Goal: Task Accomplishment & Management: Manage account settings

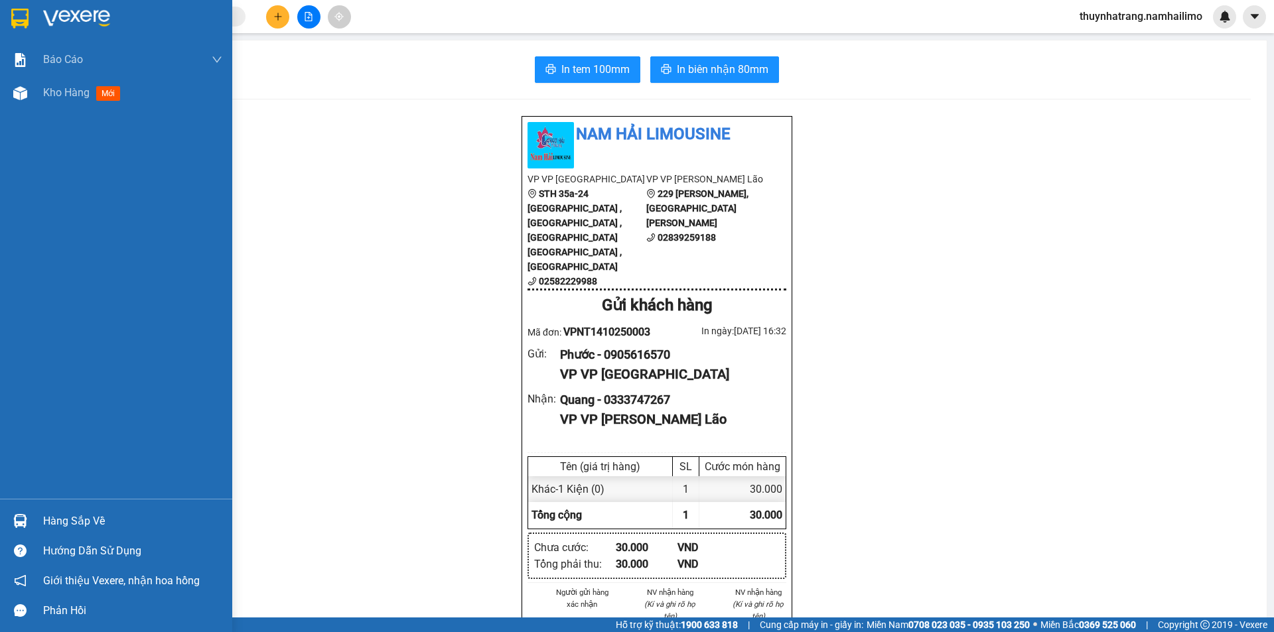
drag, startPoint x: 82, startPoint y: 520, endPoint x: 96, endPoint y: 520, distance: 13.3
click at [84, 520] on div "Hàng sắp về" at bounding box center [132, 522] width 179 height 20
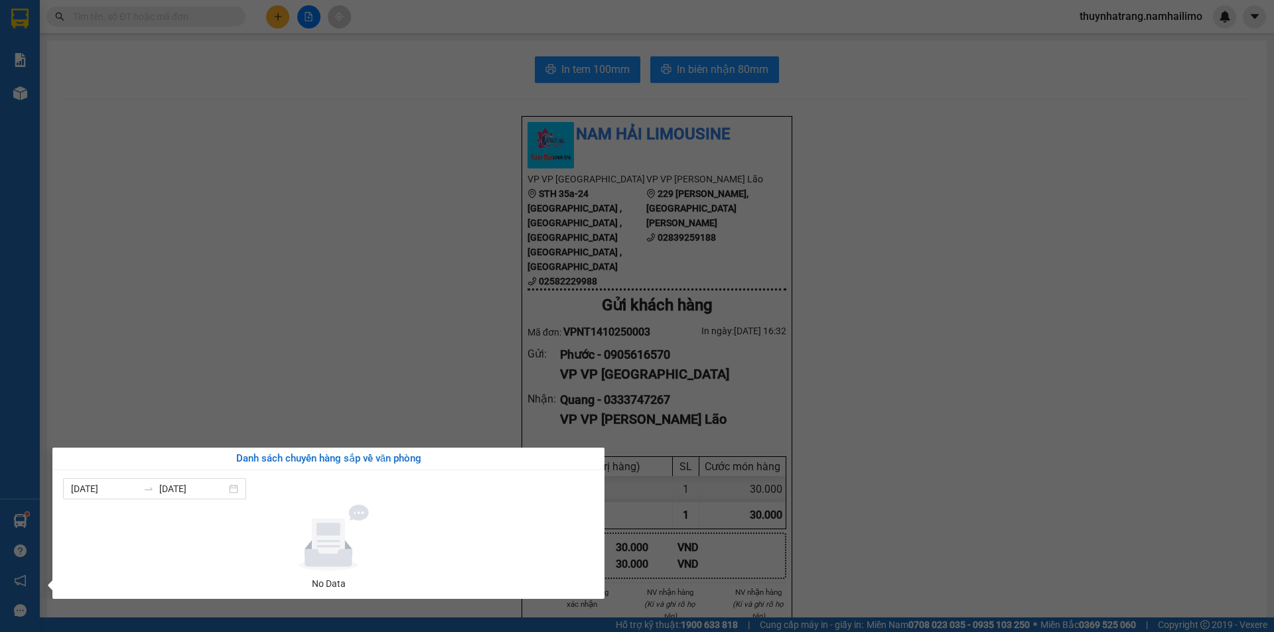
click at [1094, 388] on section "Kết quả tìm kiếm ( 0 ) Bộ lọc No Data thuynhatrang.[PERSON_NAME] cáo Báo cáo dò…" at bounding box center [637, 316] width 1274 height 632
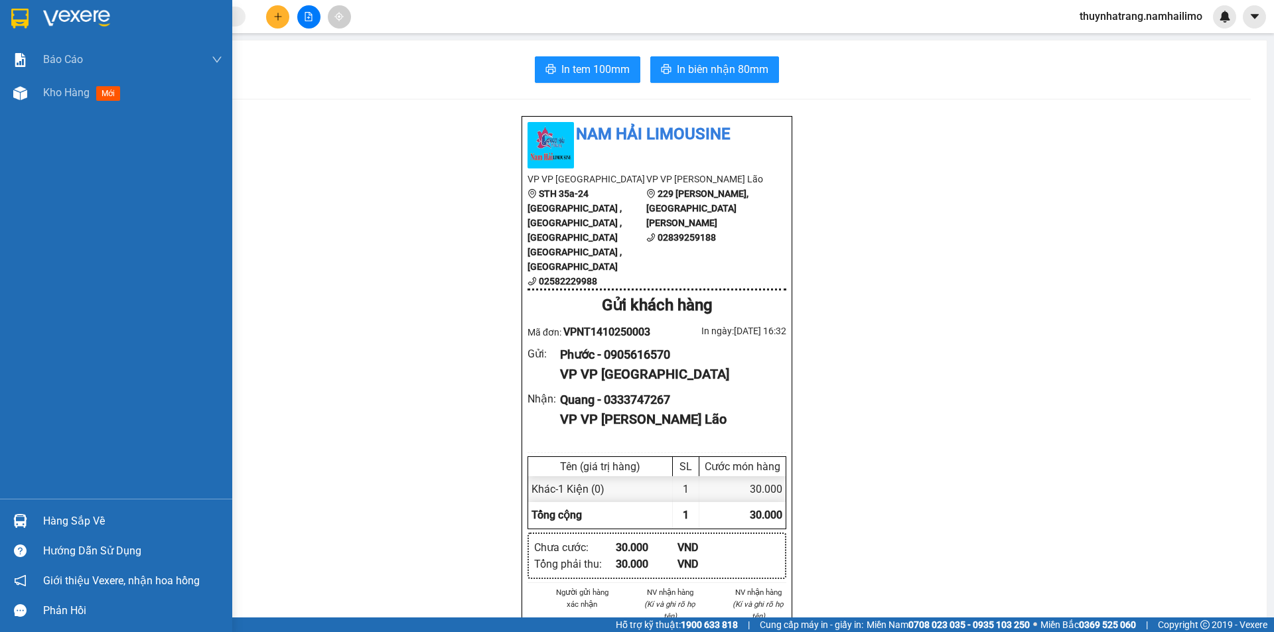
click at [53, 14] on img at bounding box center [76, 19] width 67 height 20
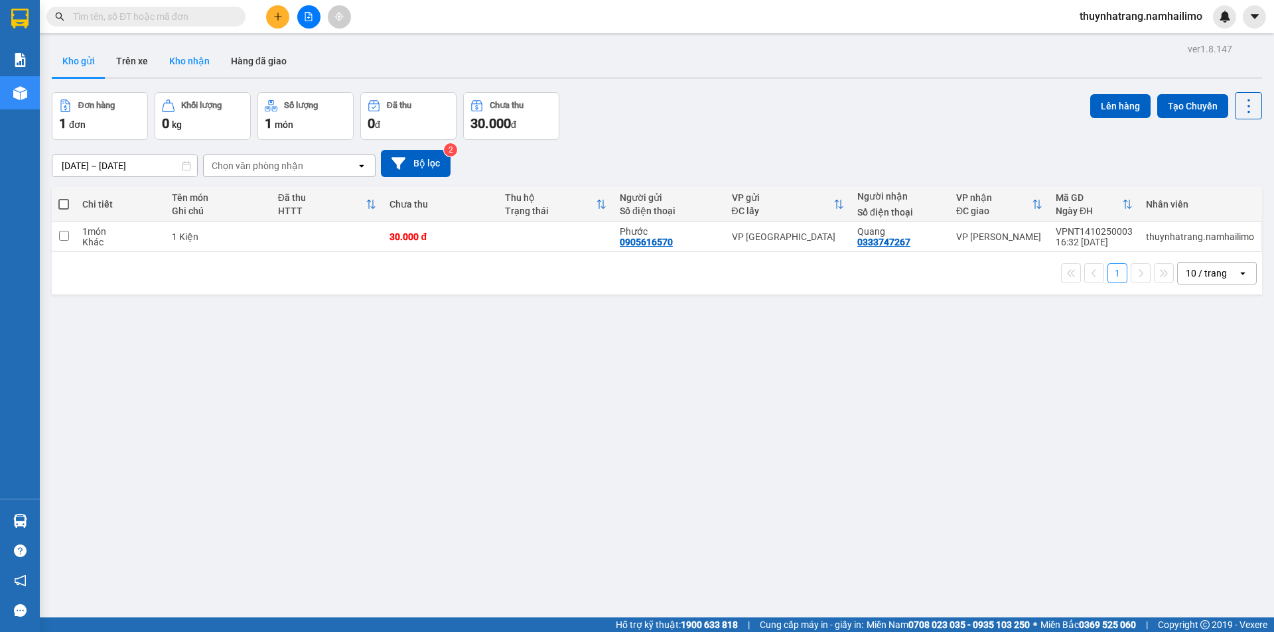
click at [193, 64] on button "Kho nhận" at bounding box center [190, 61] width 62 height 32
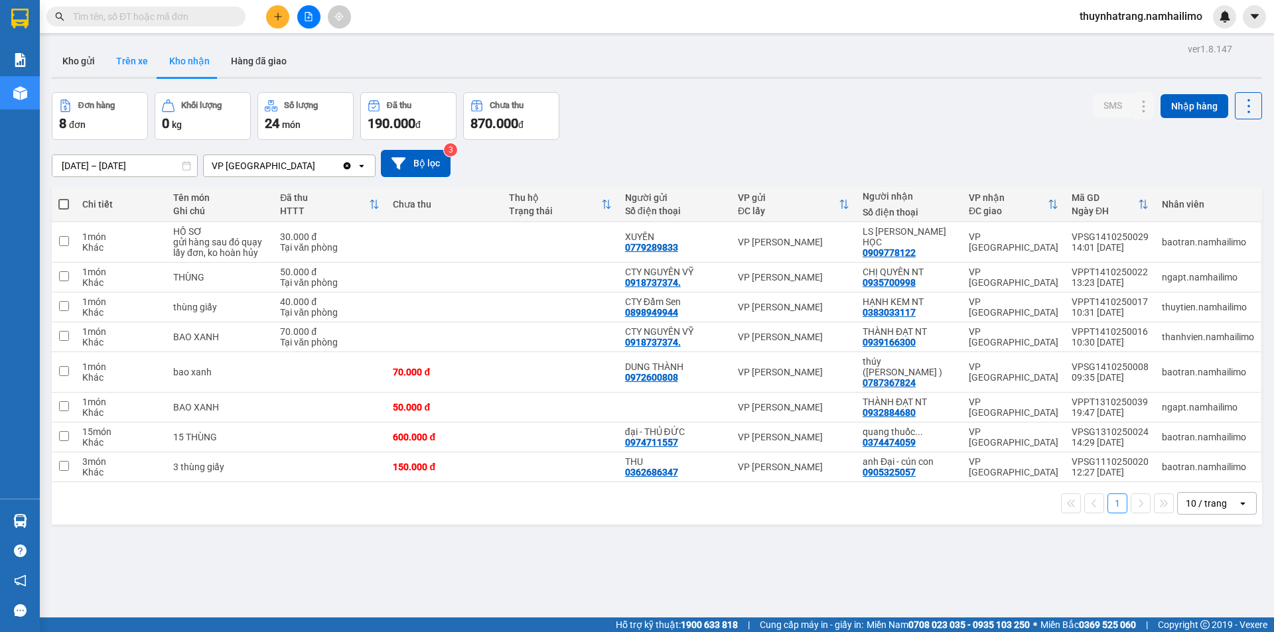
click at [128, 66] on button "Trên xe" at bounding box center [132, 61] width 53 height 32
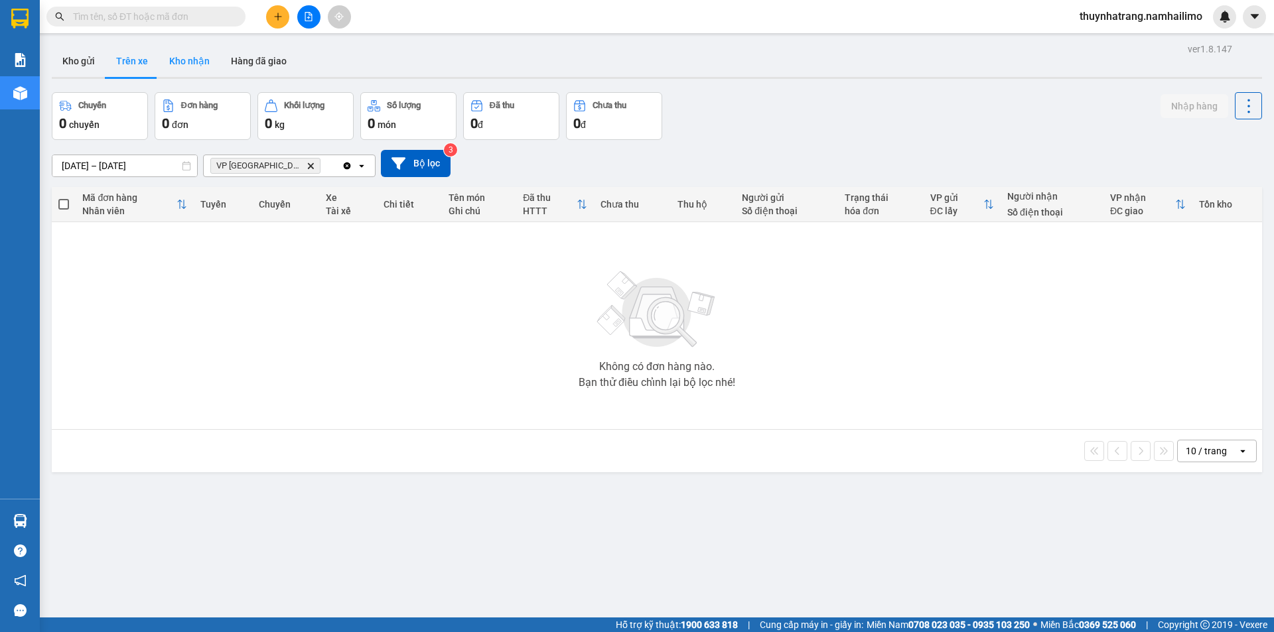
click at [183, 64] on button "Kho nhận" at bounding box center [190, 61] width 62 height 32
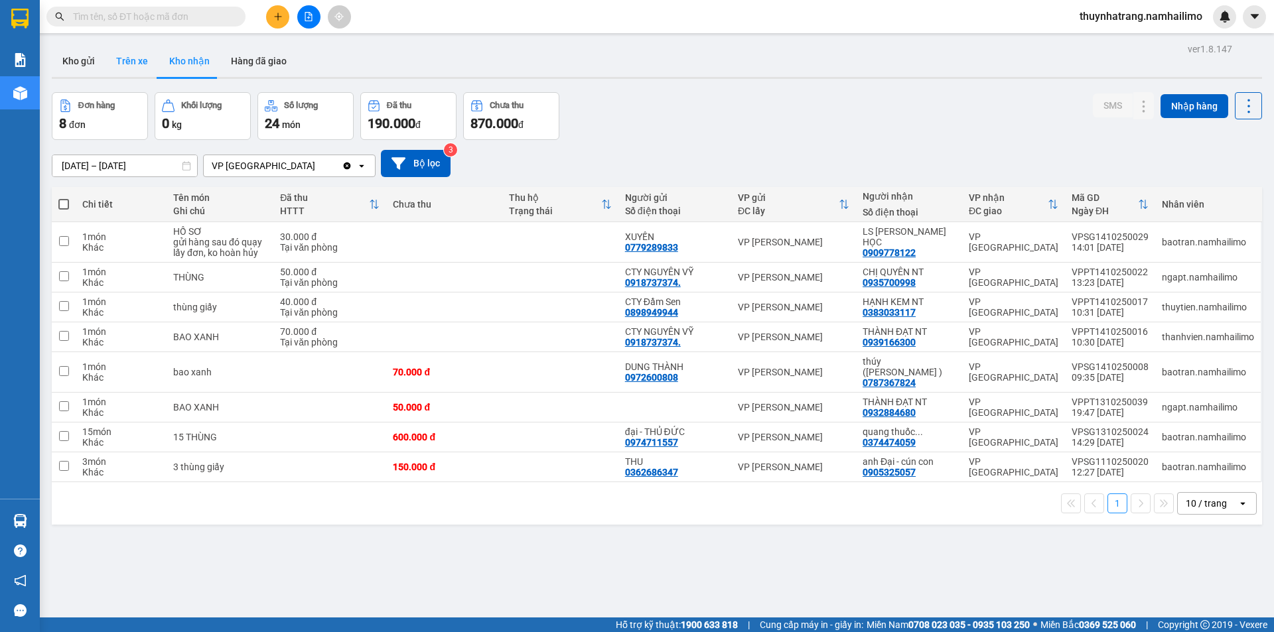
click at [131, 66] on button "Trên xe" at bounding box center [132, 61] width 53 height 32
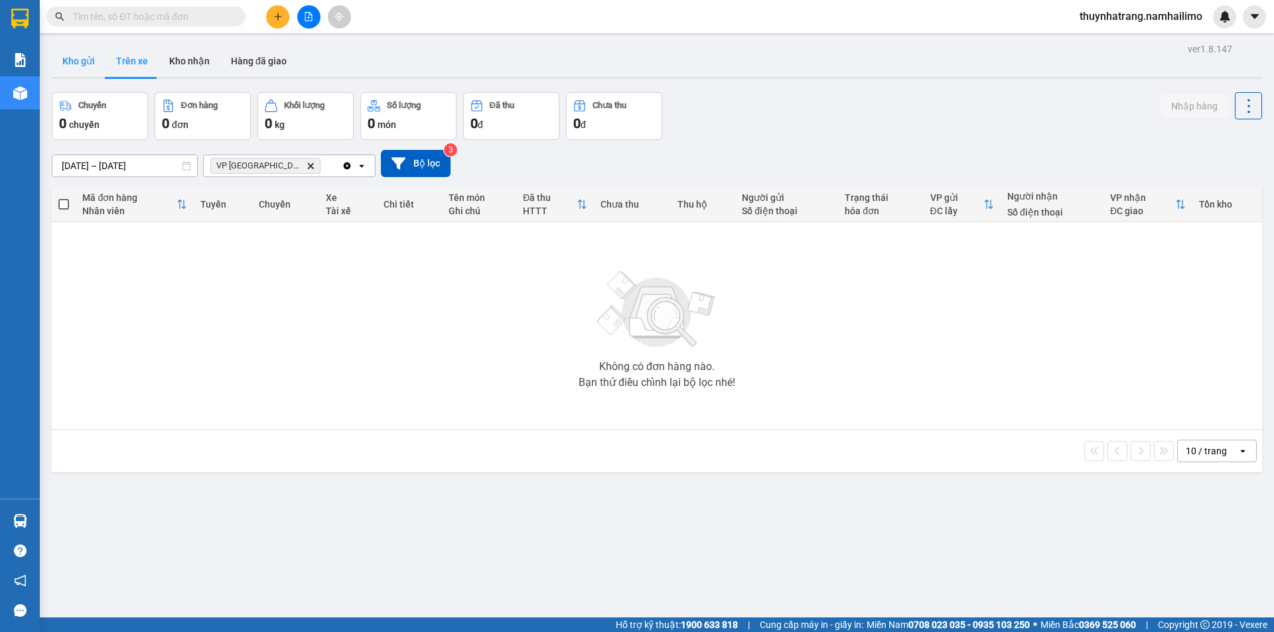
click at [70, 67] on button "Kho gửi" at bounding box center [79, 61] width 54 height 32
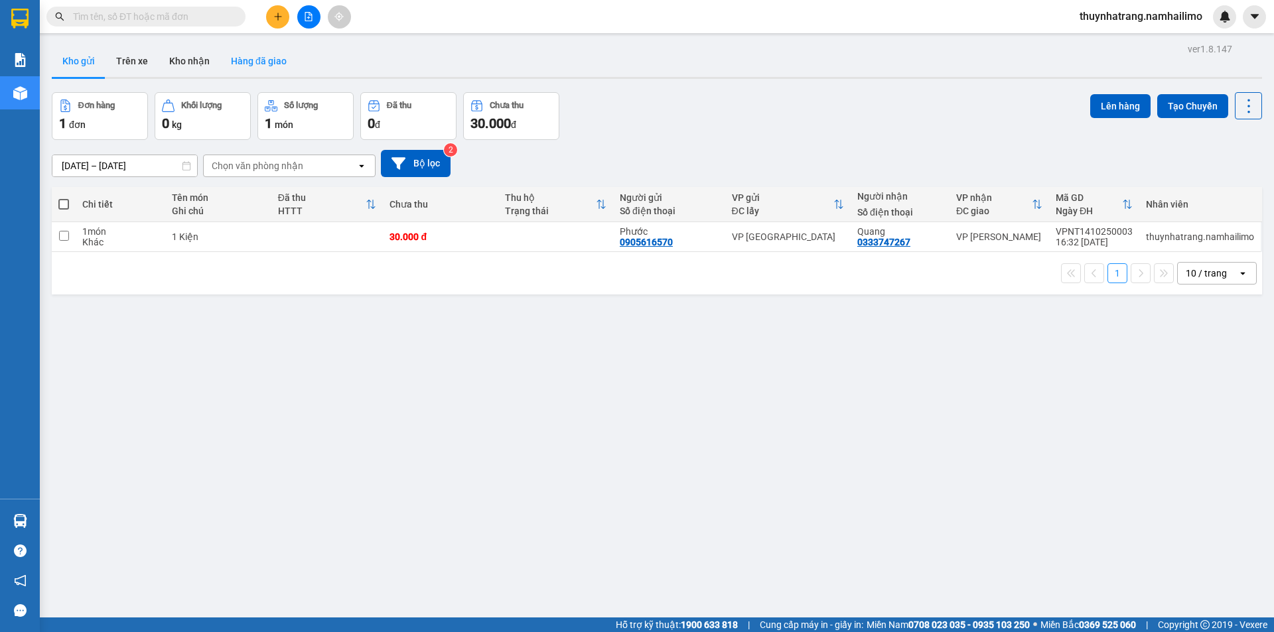
click at [246, 64] on button "Hàng đã giao" at bounding box center [258, 61] width 77 height 32
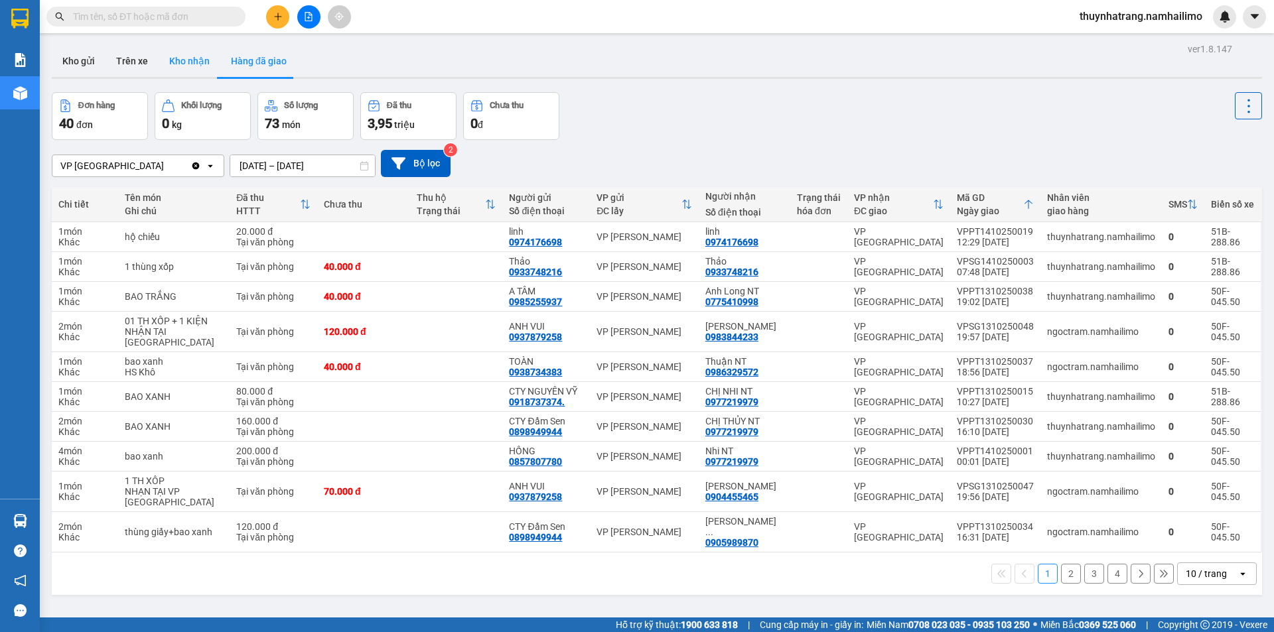
click at [180, 60] on button "Kho nhận" at bounding box center [190, 61] width 62 height 32
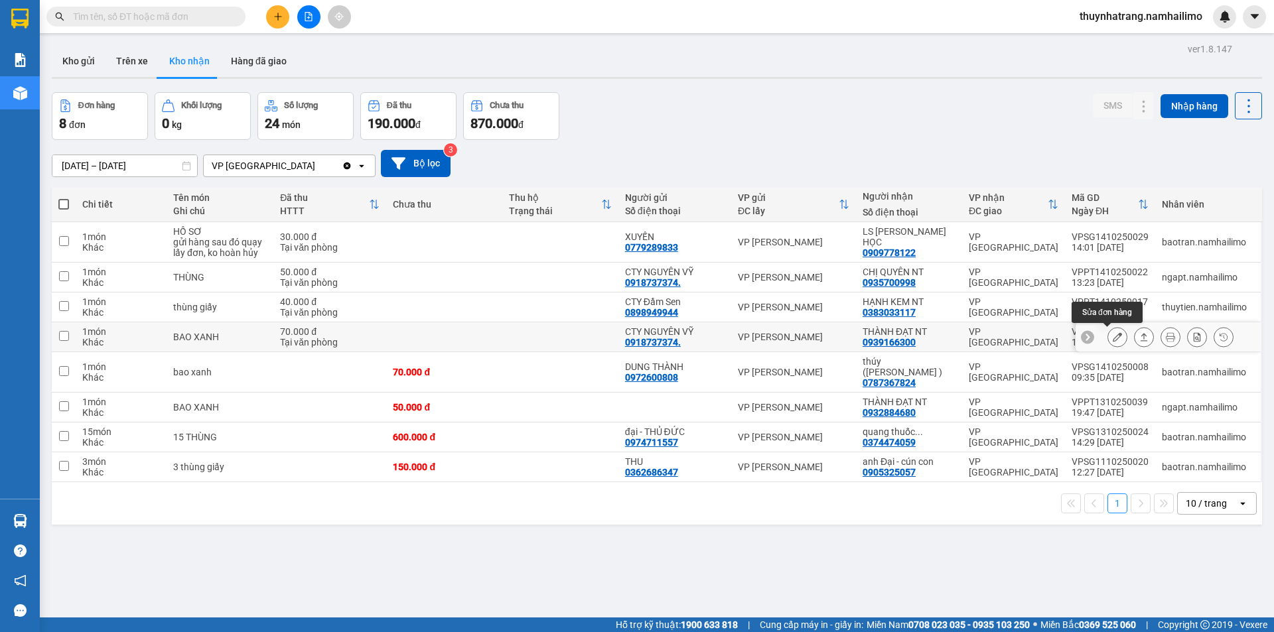
click at [1113, 340] on icon at bounding box center [1117, 336] width 9 height 9
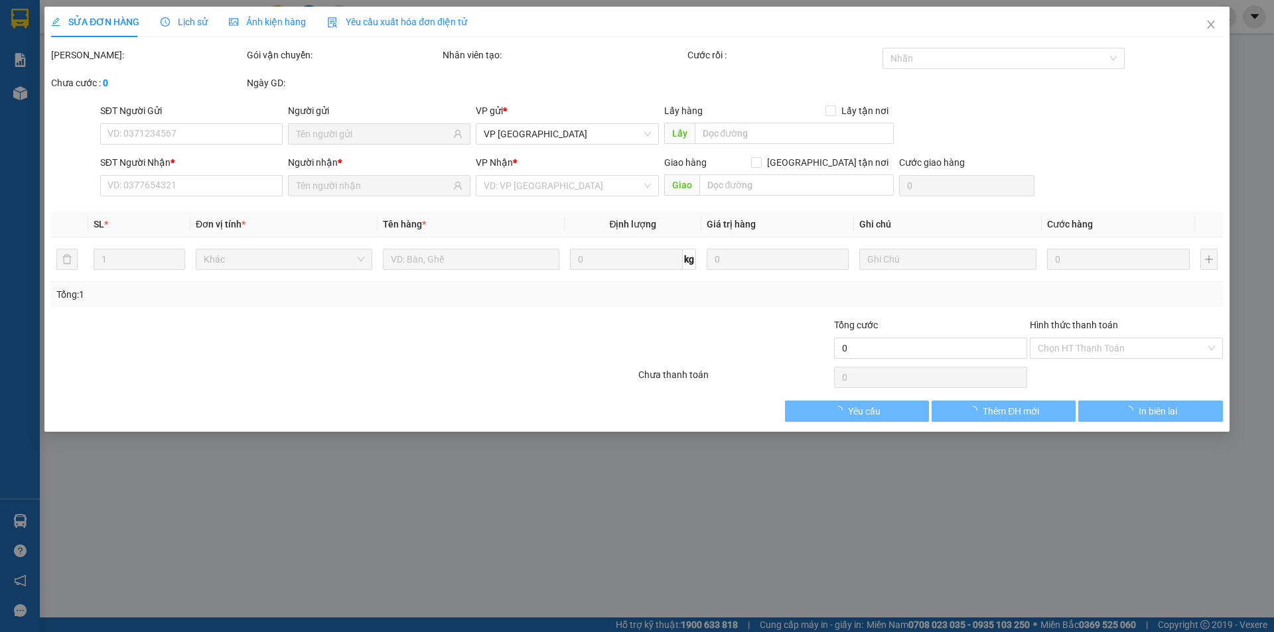
type input "0918737374."
type input "CTY NGUYÊN VỸ"
type input "0939166300"
type input "THÀNH ĐẠT NT"
type input "70.000"
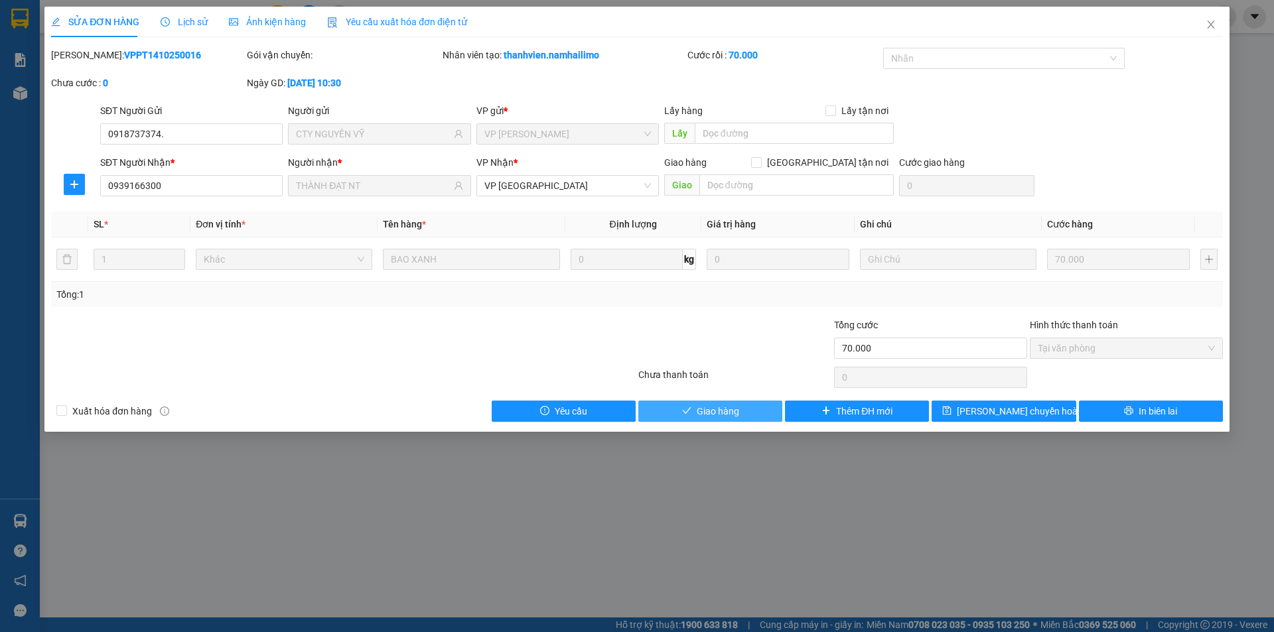
drag, startPoint x: 730, startPoint y: 415, endPoint x: 814, endPoint y: 351, distance: 105.6
click at [730, 414] on span "Giao hàng" at bounding box center [718, 411] width 42 height 15
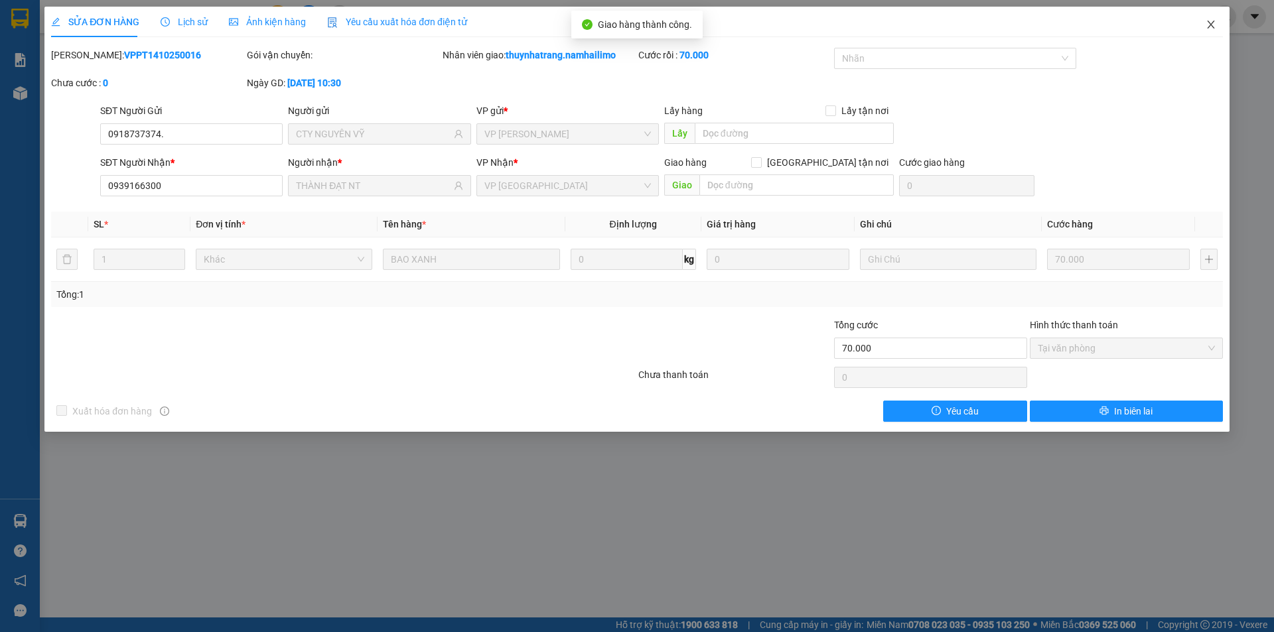
click at [1210, 29] on icon "close" at bounding box center [1211, 24] width 11 height 11
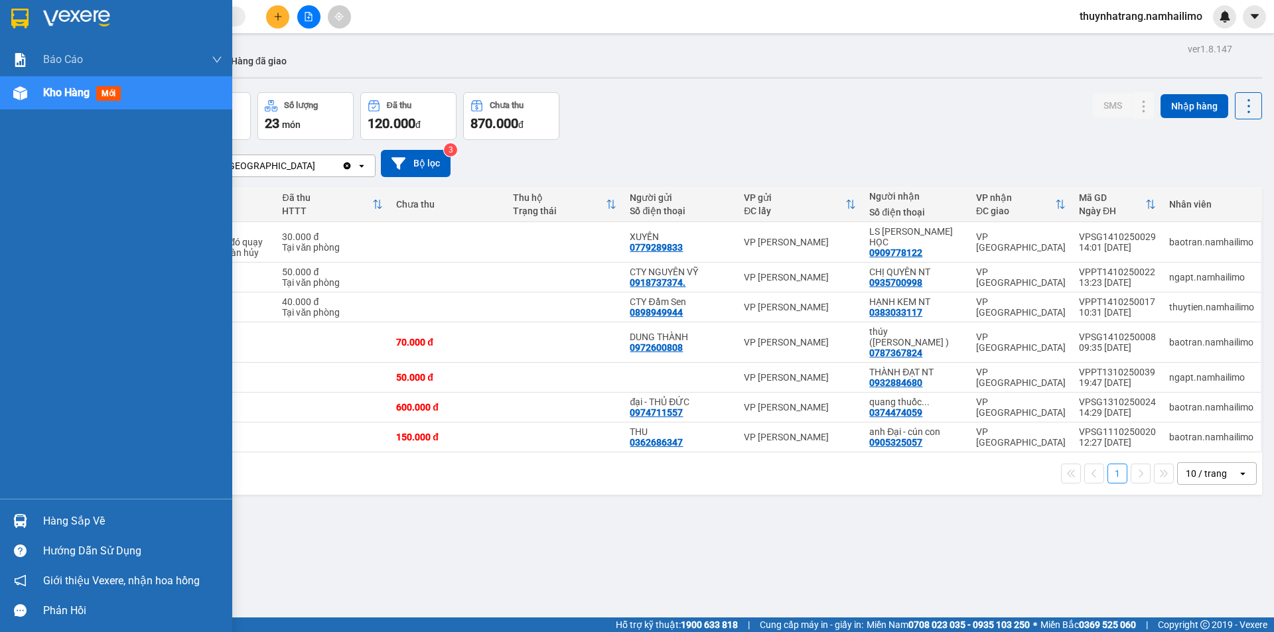
drag, startPoint x: 54, startPoint y: 525, endPoint x: 104, endPoint y: 531, distance: 50.9
click at [54, 525] on div "Hàng sắp về" at bounding box center [132, 522] width 179 height 20
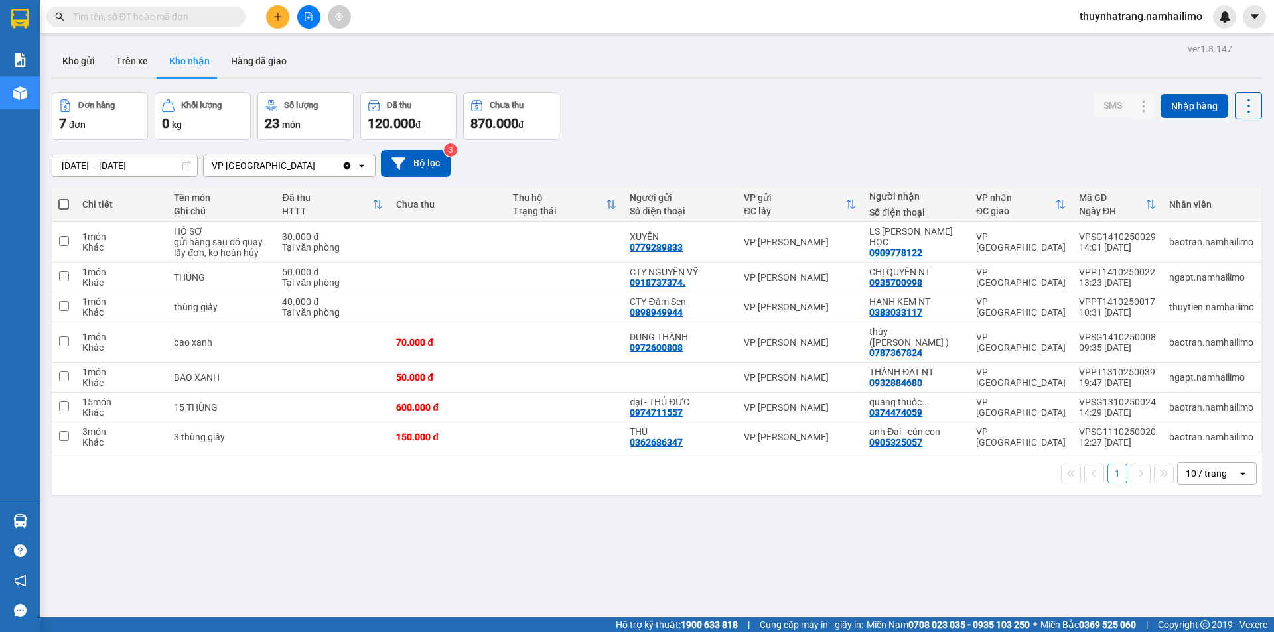
drag, startPoint x: 976, startPoint y: 562, endPoint x: 778, endPoint y: 362, distance: 281.5
click at [976, 561] on section "Kết quả tìm kiếm ( 0 ) Bộ lọc No Data thuynhatrang.[PERSON_NAME] cáo Báo cáo dò…" at bounding box center [637, 316] width 1274 height 632
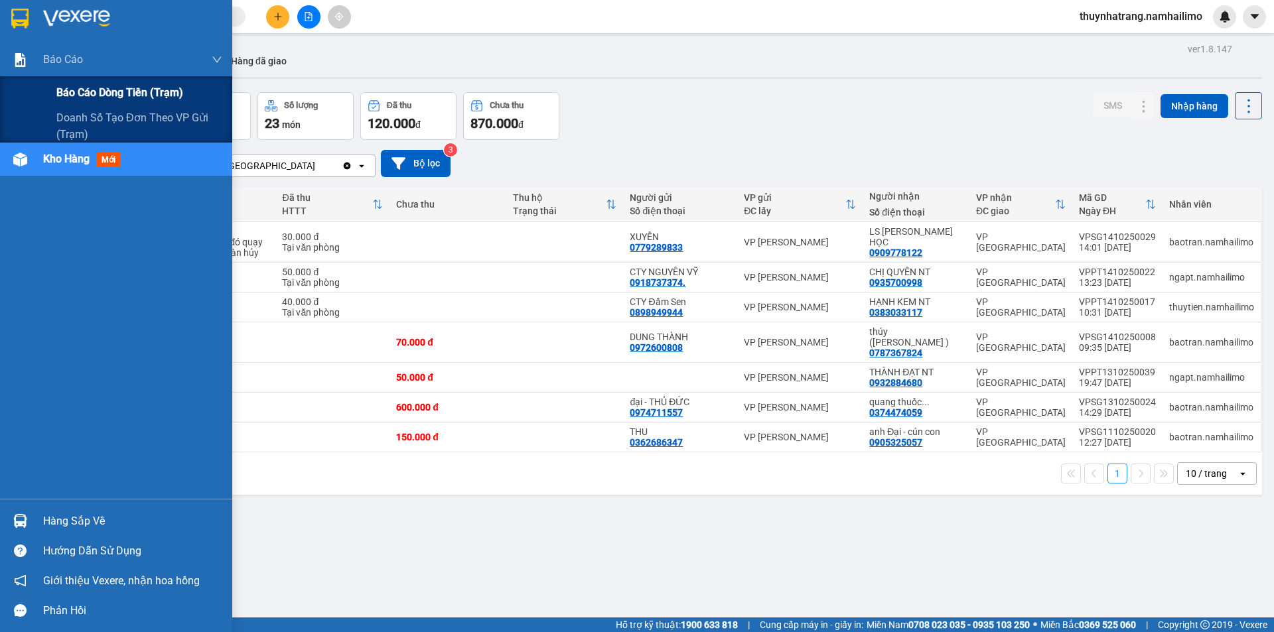
drag, startPoint x: 134, startPoint y: 96, endPoint x: 220, endPoint y: 104, distance: 86.0
click at [135, 98] on span "Báo cáo dòng tiền (trạm)" at bounding box center [119, 92] width 127 height 17
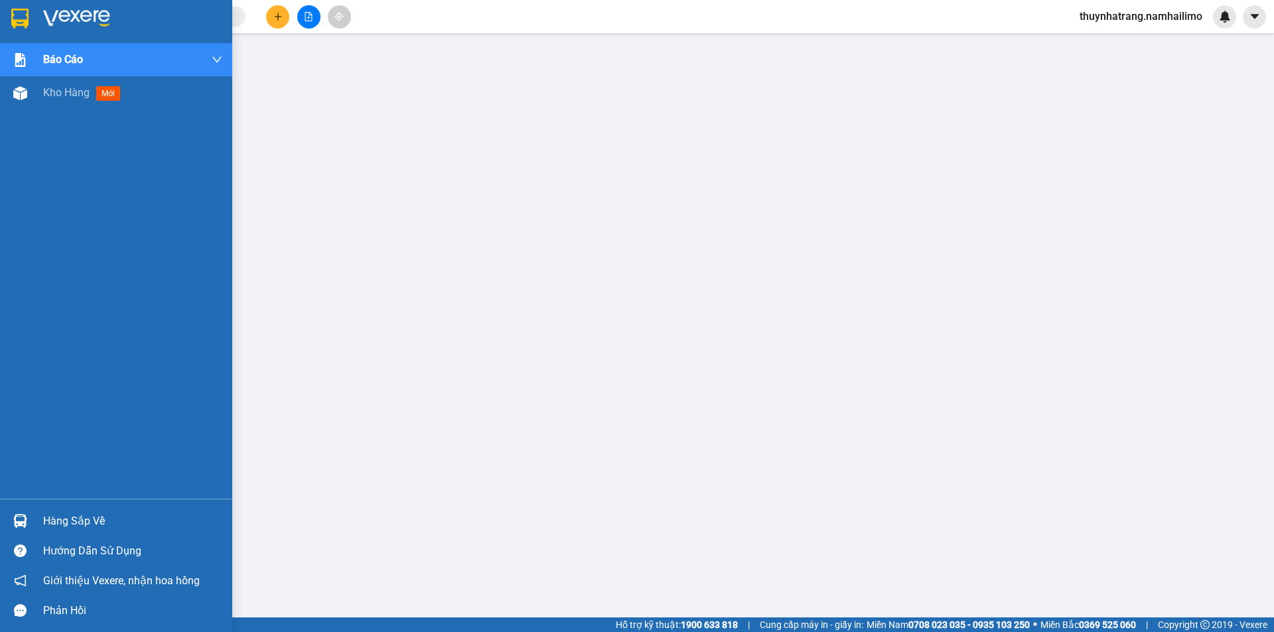
click at [62, 17] on img at bounding box center [76, 19] width 67 height 20
